Goal: Task Accomplishment & Management: Complete application form

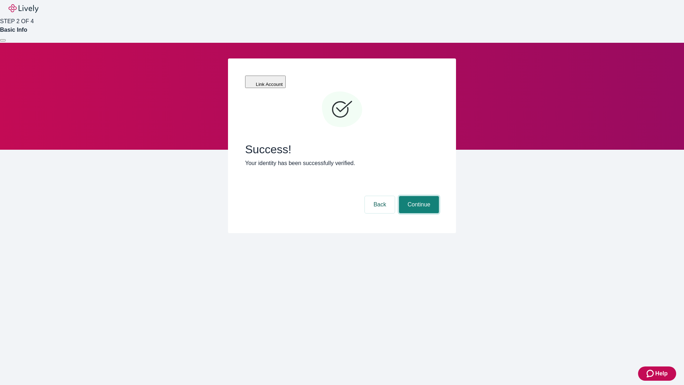
click at [418, 196] on button "Continue" at bounding box center [419, 204] width 40 height 17
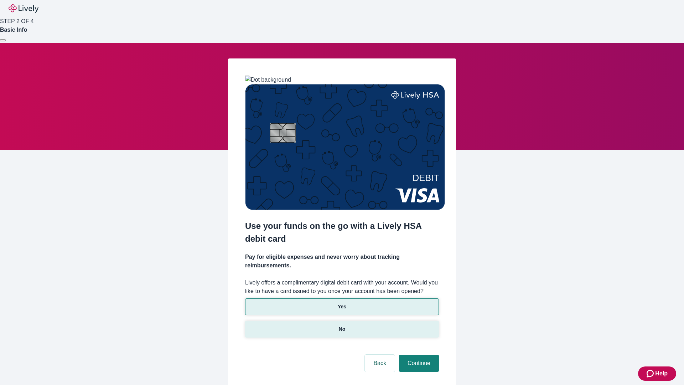
click at [342, 325] on p "No" at bounding box center [342, 328] width 7 height 7
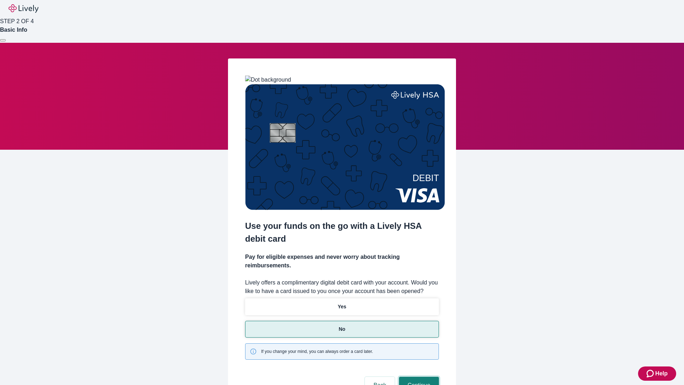
click at [418, 377] on button "Continue" at bounding box center [419, 385] width 40 height 17
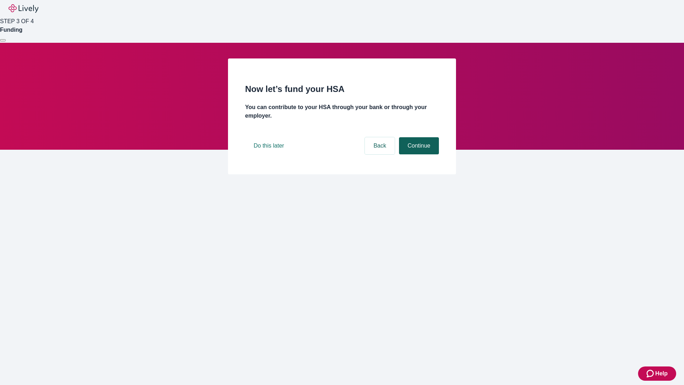
click at [418, 154] on button "Continue" at bounding box center [419, 145] width 40 height 17
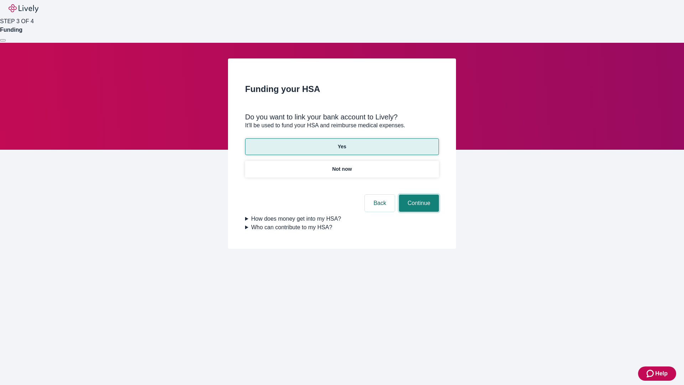
click at [418, 195] on button "Continue" at bounding box center [419, 203] width 40 height 17
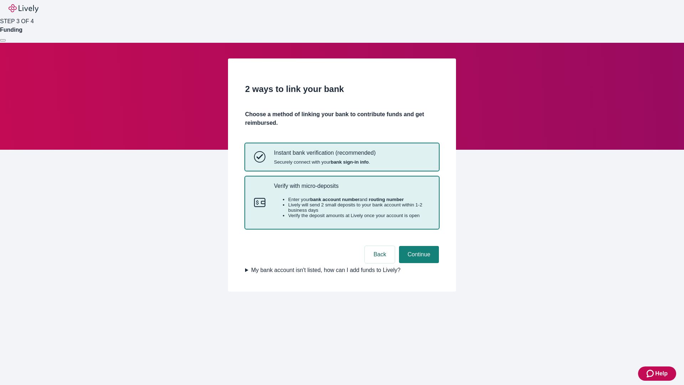
click at [352, 189] on p "Verify with micro-deposits" at bounding box center [352, 185] width 156 height 7
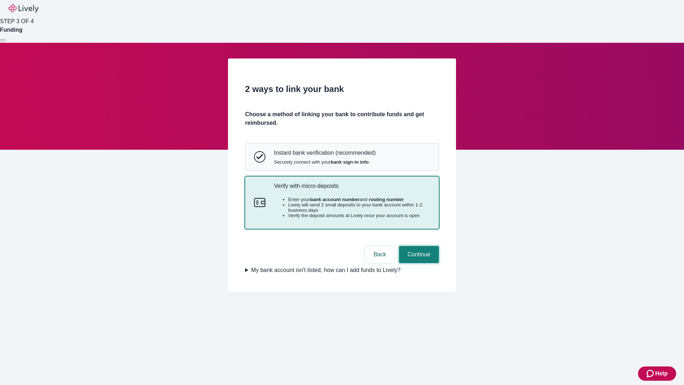
click at [418, 263] on button "Continue" at bounding box center [419, 254] width 40 height 17
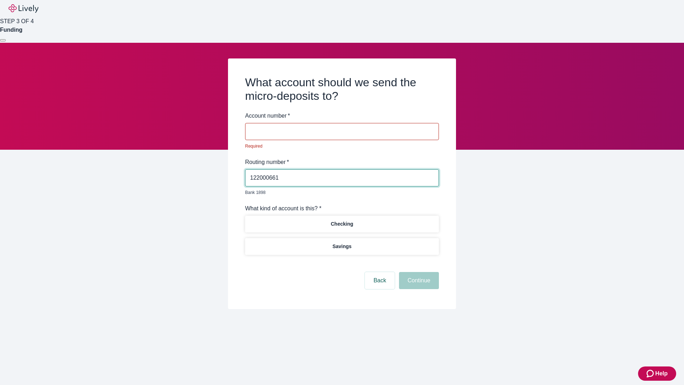
type input "122000661"
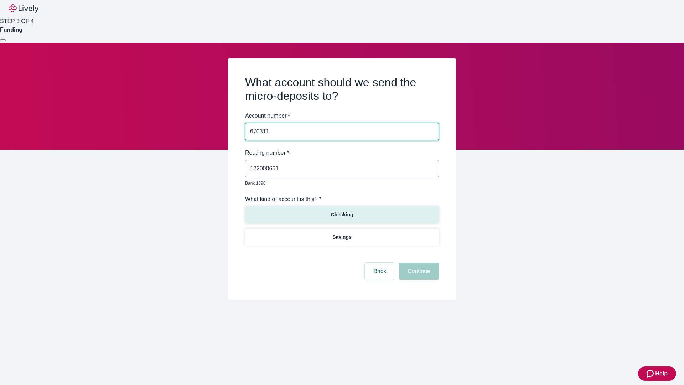
type input "670311"
click at [342, 211] on p "Checking" at bounding box center [342, 214] width 22 height 7
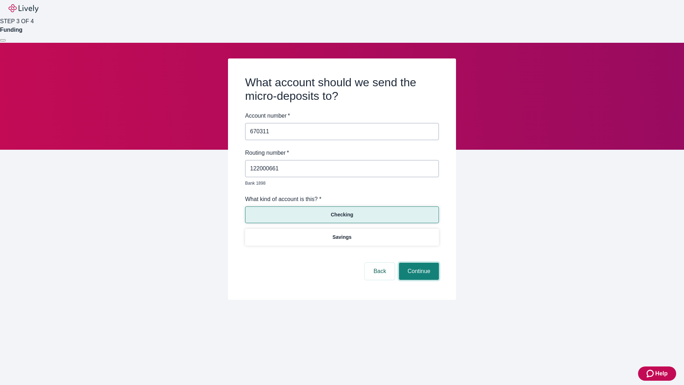
click at [418, 263] on button "Continue" at bounding box center [419, 271] width 40 height 17
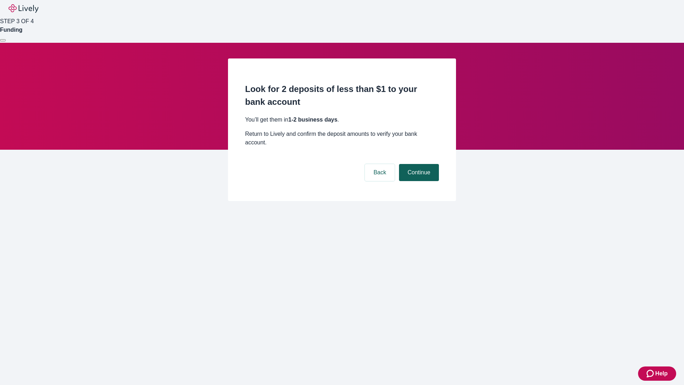
click at [418, 164] on button "Continue" at bounding box center [419, 172] width 40 height 17
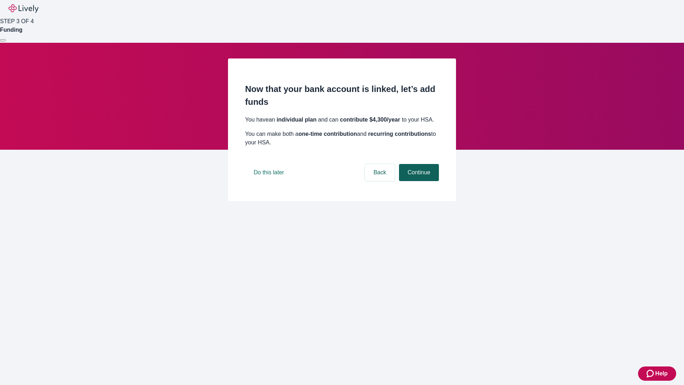
click at [418, 181] on button "Continue" at bounding box center [419, 172] width 40 height 17
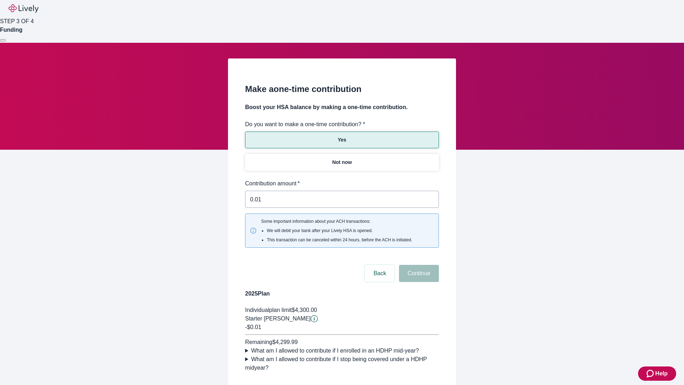
type input "0.01"
click at [418, 265] on button "Continue" at bounding box center [419, 273] width 40 height 17
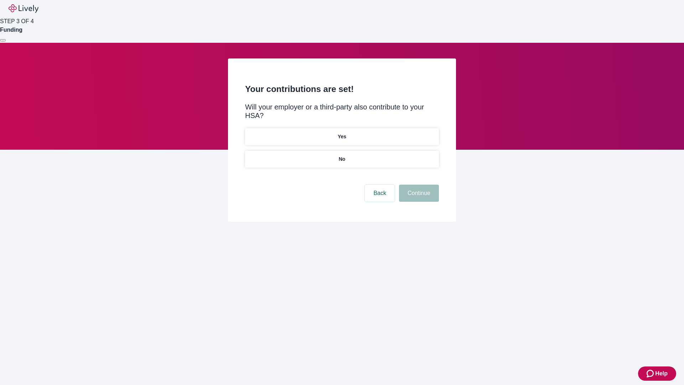
click at [342, 155] on p "No" at bounding box center [342, 158] width 7 height 7
click at [418, 185] on button "Continue" at bounding box center [419, 193] width 40 height 17
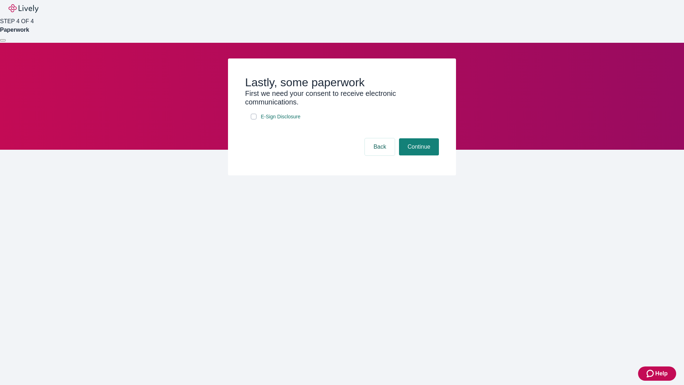
click at [254, 119] on input "E-Sign Disclosure" at bounding box center [254, 117] width 6 height 6
checkbox input "true"
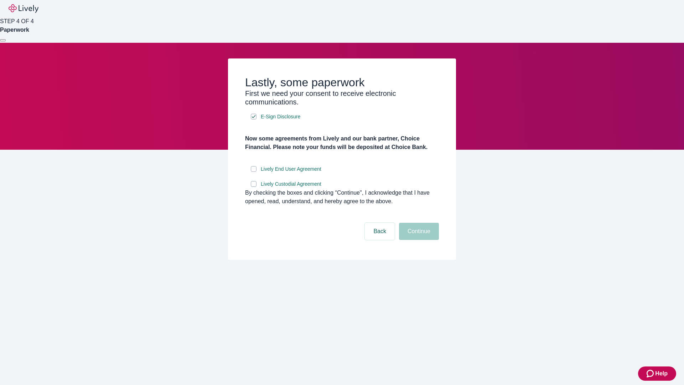
click at [254, 172] on input "Lively End User Agreement" at bounding box center [254, 169] width 6 height 6
checkbox input "true"
click at [254, 187] on input "Lively Custodial Agreement" at bounding box center [254, 184] width 6 height 6
checkbox input "true"
click at [418, 240] on button "Continue" at bounding box center [419, 231] width 40 height 17
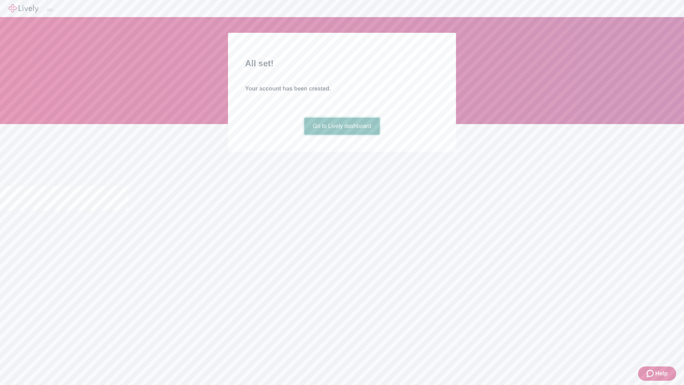
click at [342, 135] on link "Go to Lively dashboard" at bounding box center [342, 126] width 76 height 17
